Goal: Use online tool/utility: Utilize a website feature to perform a specific function

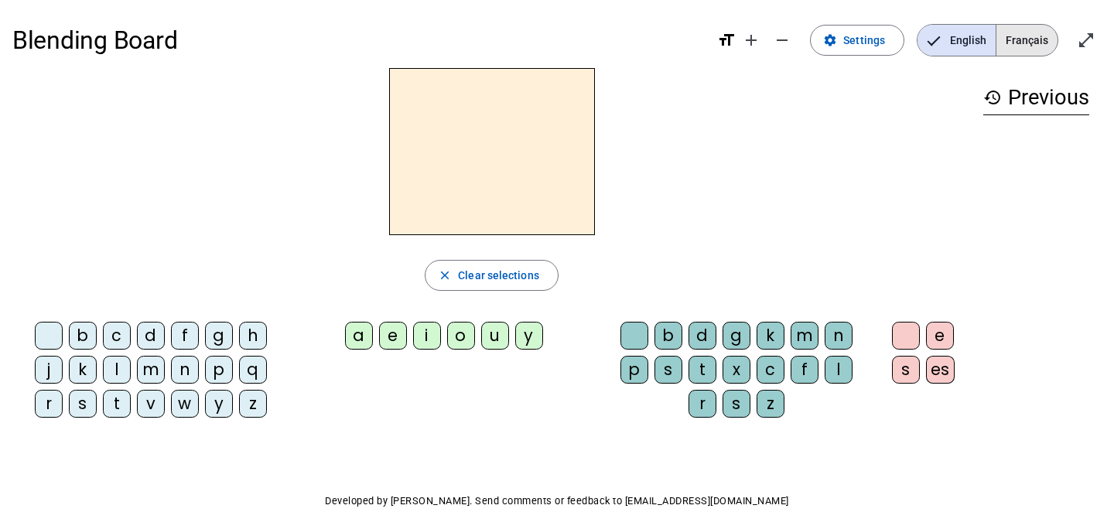
click at [1036, 50] on span "Français" at bounding box center [1026, 40] width 61 height 31
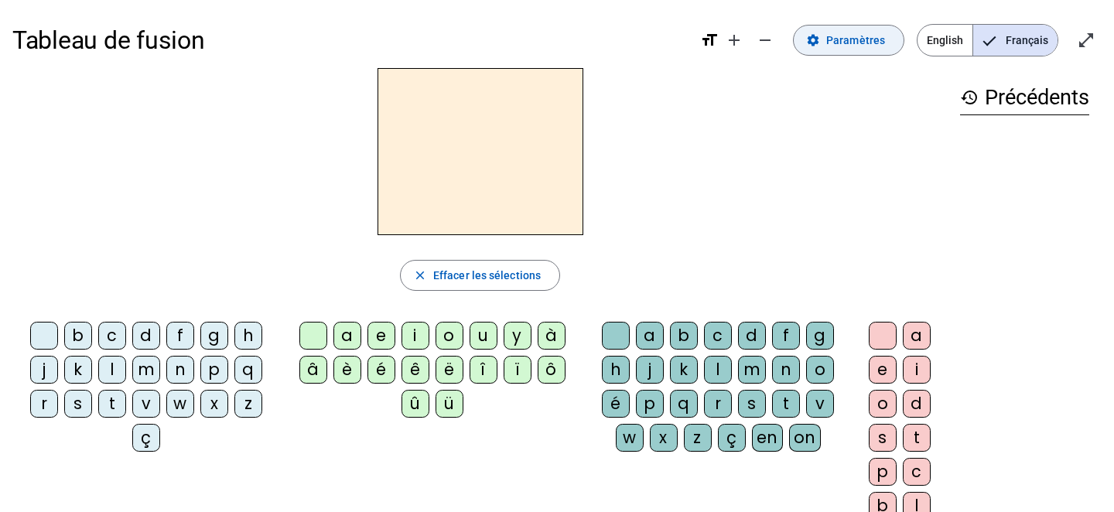
click at [834, 40] on span "Paramètres" at bounding box center [855, 40] width 59 height 19
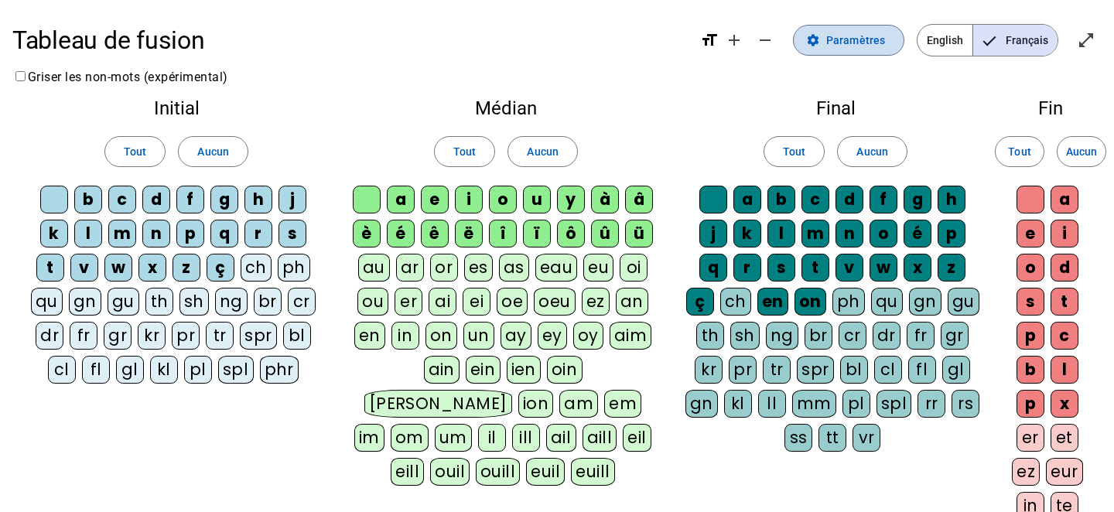
click at [855, 42] on span "Paramètres" at bounding box center [855, 40] width 59 height 19
click at [1087, 36] on mat-icon "open_in_full" at bounding box center [1086, 40] width 19 height 19
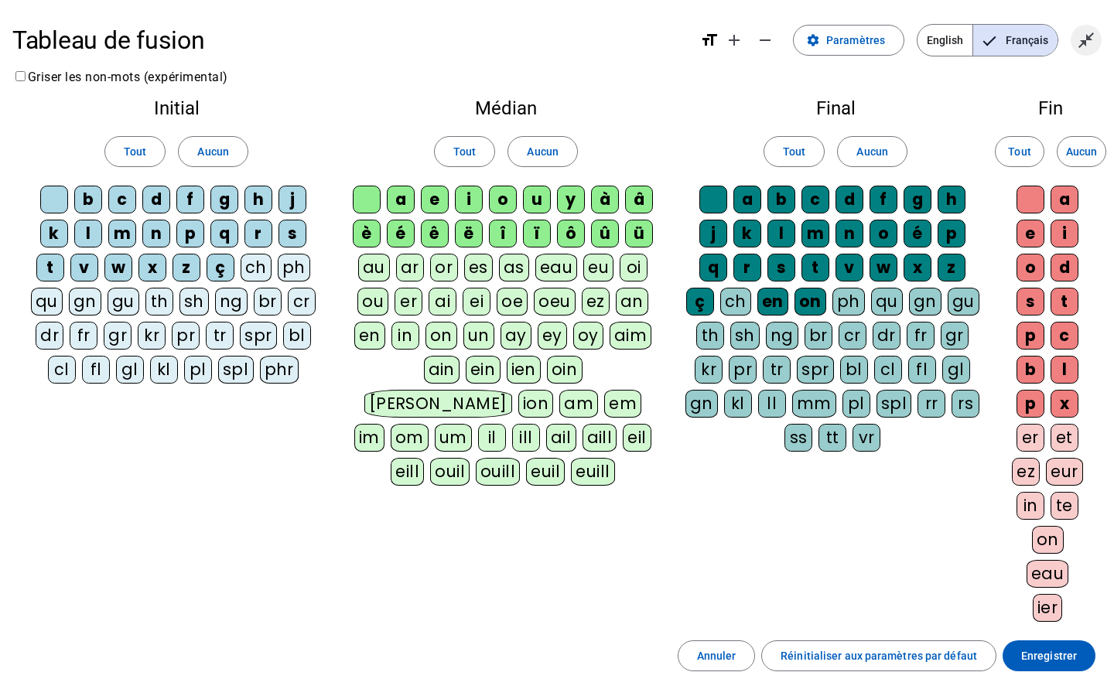
click at [1076, 43] on span "Quitter le plein écran" at bounding box center [1085, 40] width 37 height 37
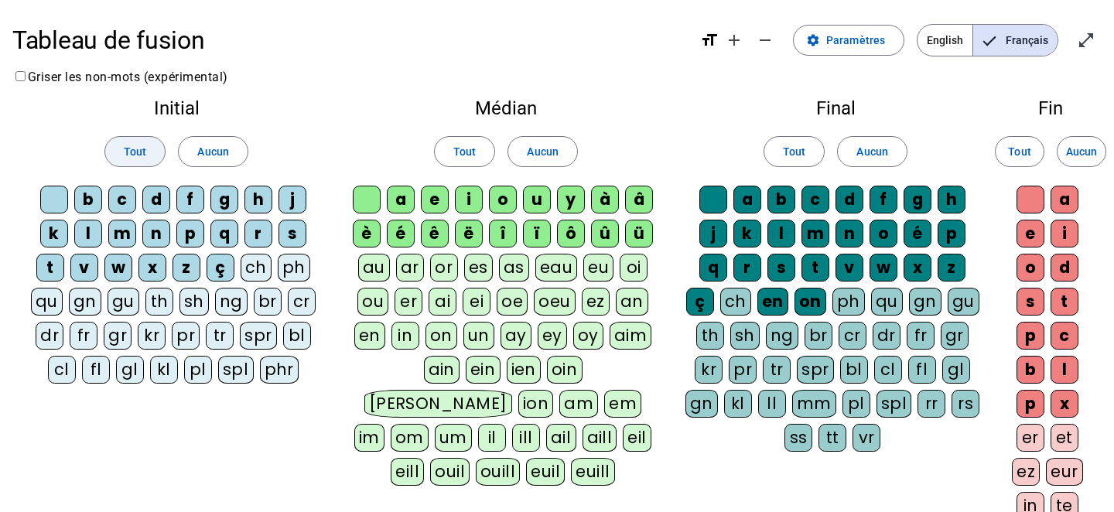
click at [136, 139] on span at bounding box center [135, 151] width 60 height 37
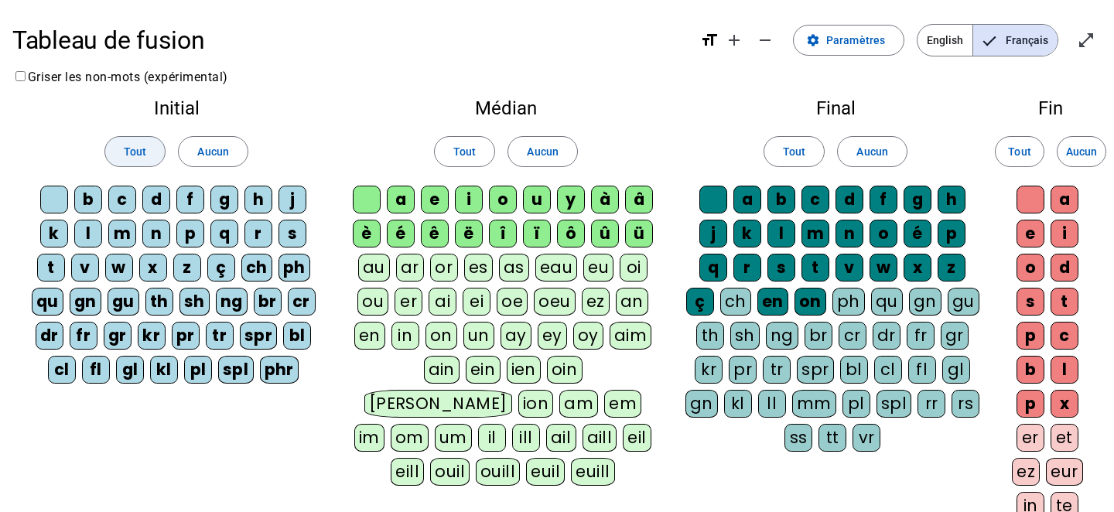
click at [136, 139] on span at bounding box center [135, 151] width 60 height 37
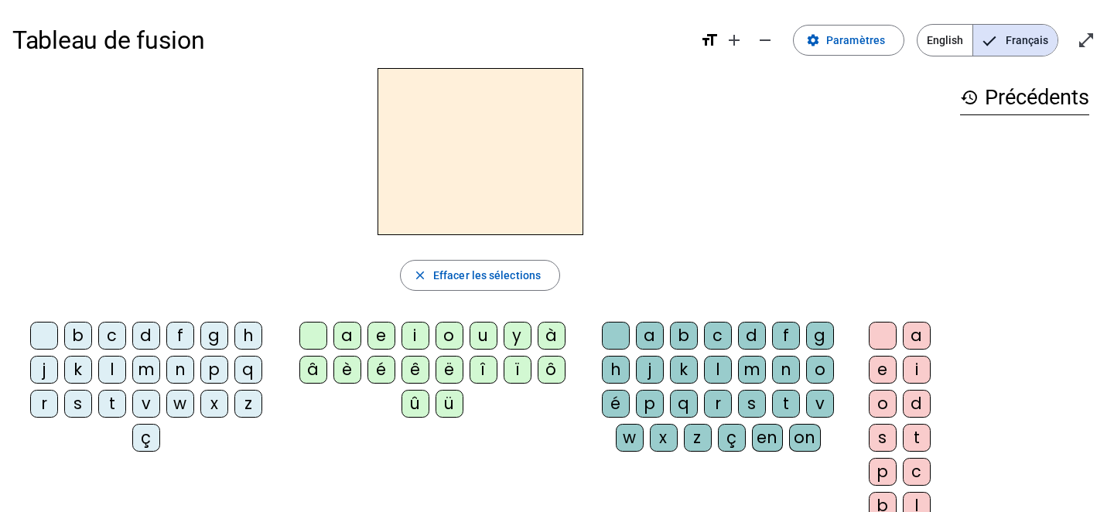
click at [87, 328] on div "b" at bounding box center [78, 336] width 28 height 28
click at [377, 336] on div "e" at bounding box center [381, 336] width 28 height 28
